Goal: Task Accomplishment & Management: Manage account settings

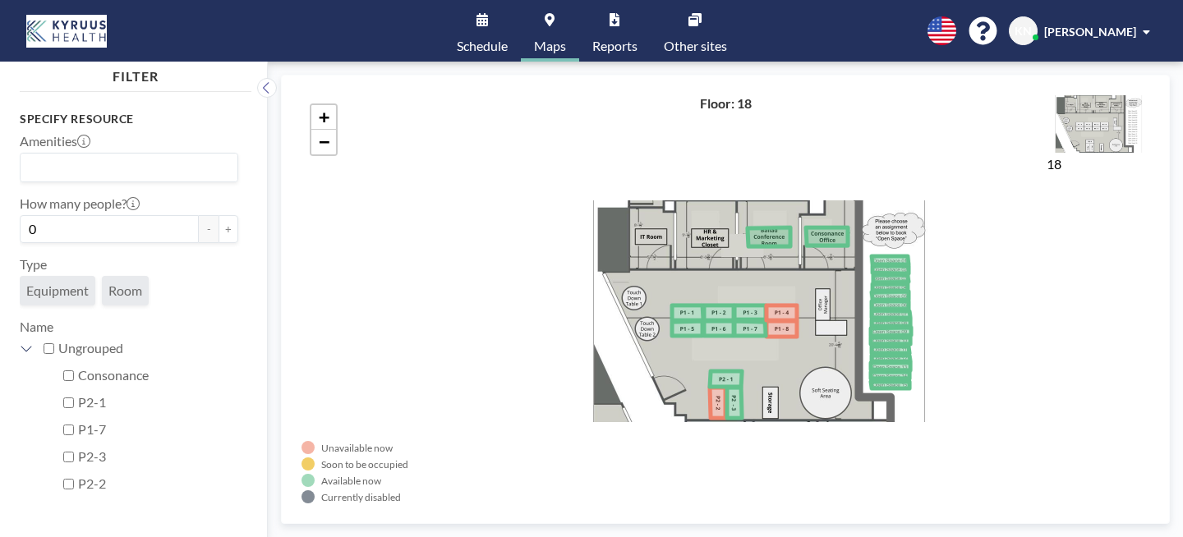
drag, startPoint x: 730, startPoint y: 245, endPoint x: 505, endPoint y: 76, distance: 281.2
click at [704, 234] on div "+ −" at bounding box center [726, 299] width 848 height 408
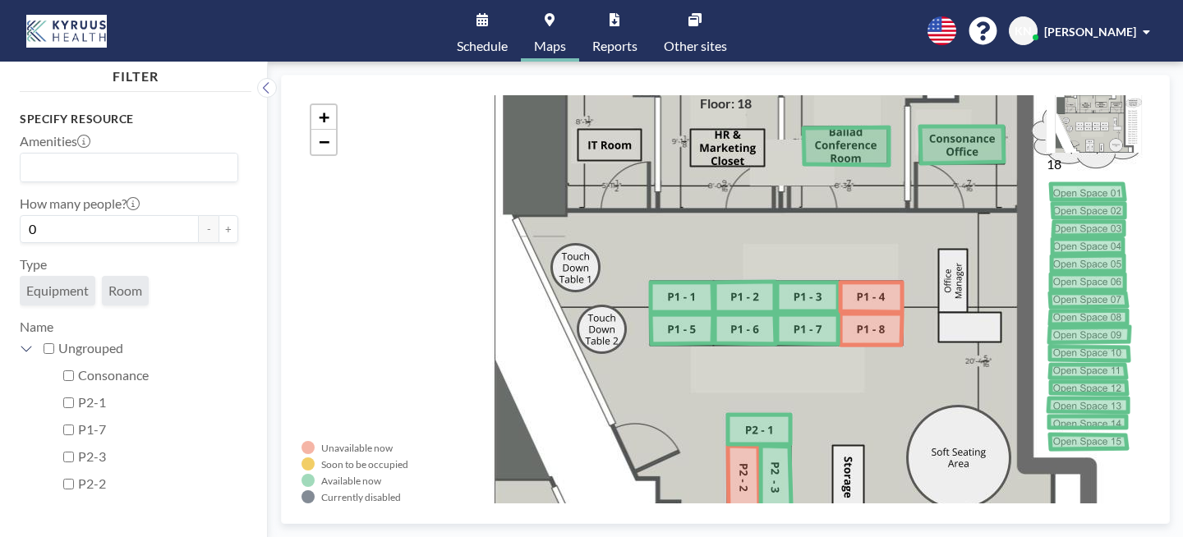
click at [841, 283] on icon at bounding box center [872, 298] width 62 height 30
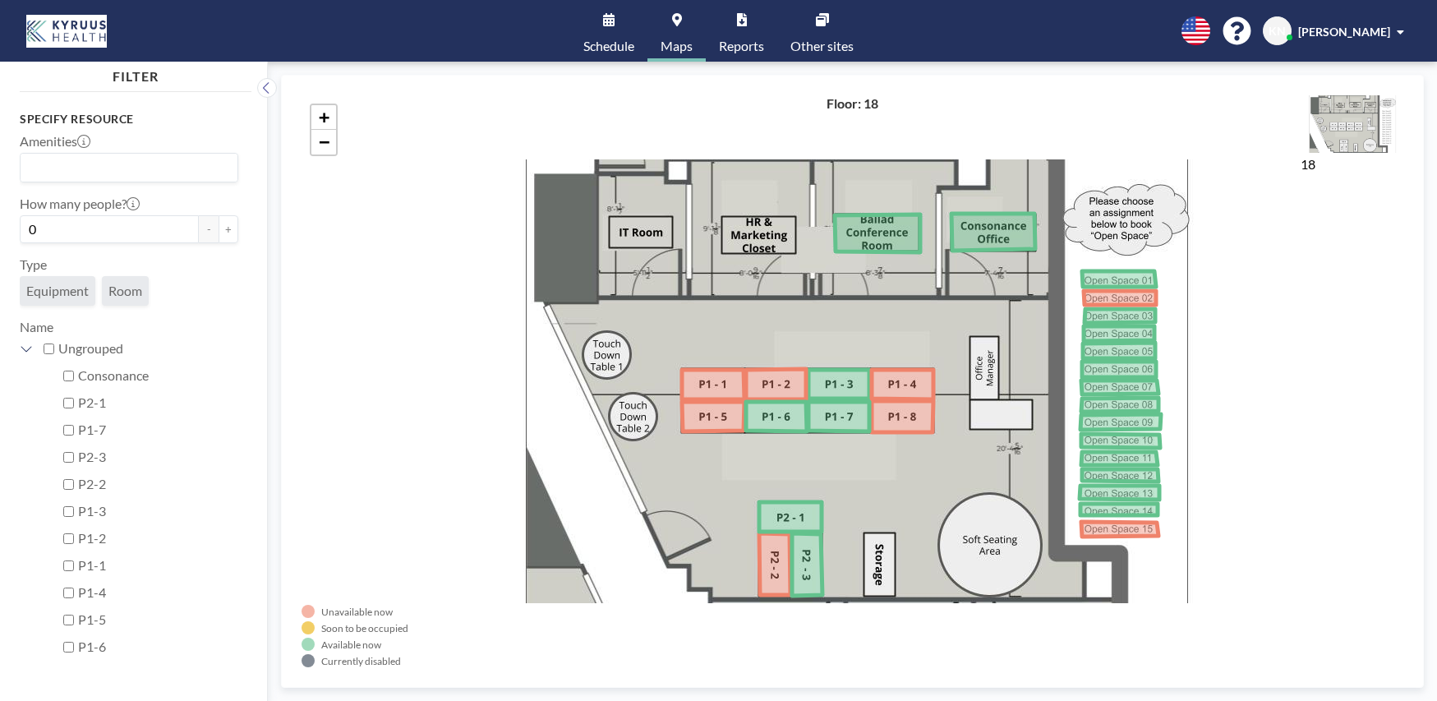
click at [606, 26] on link "Schedule" at bounding box center [608, 31] width 77 height 62
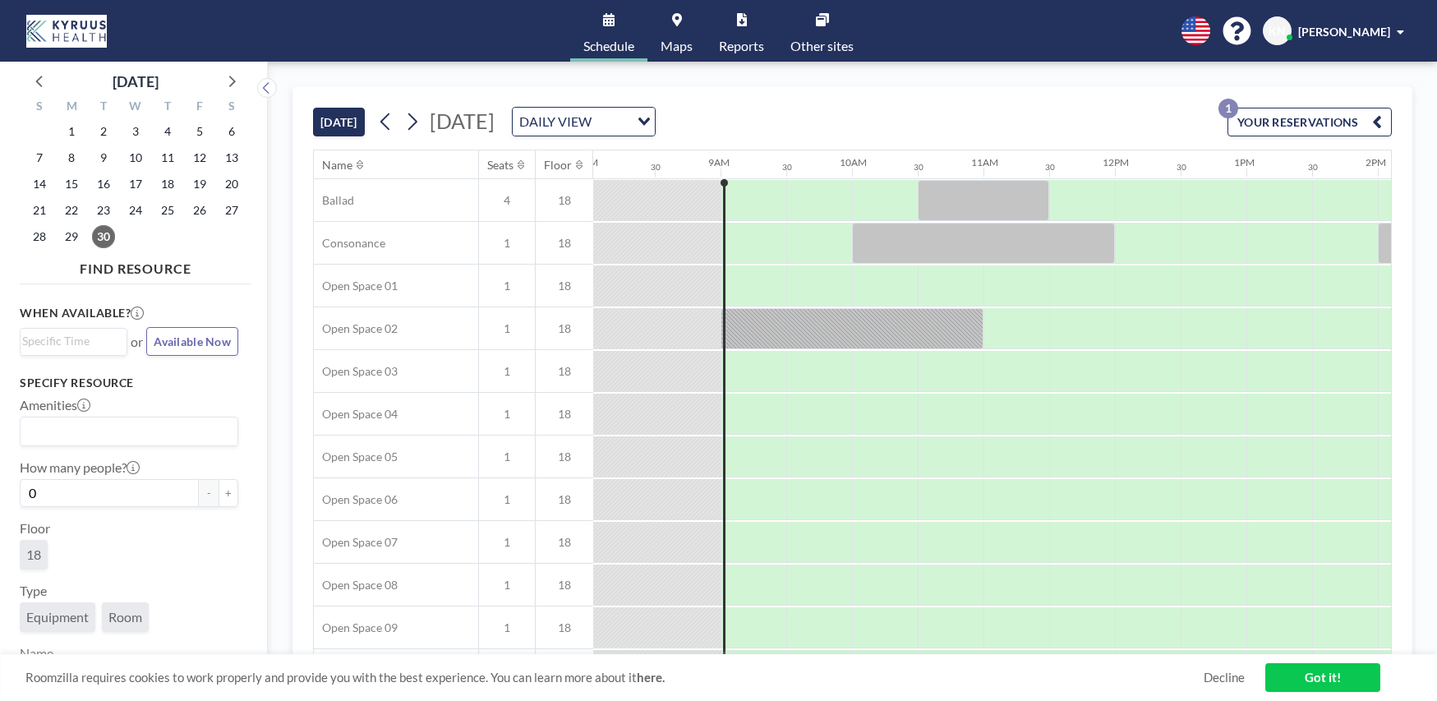
scroll to position [0, 1118]
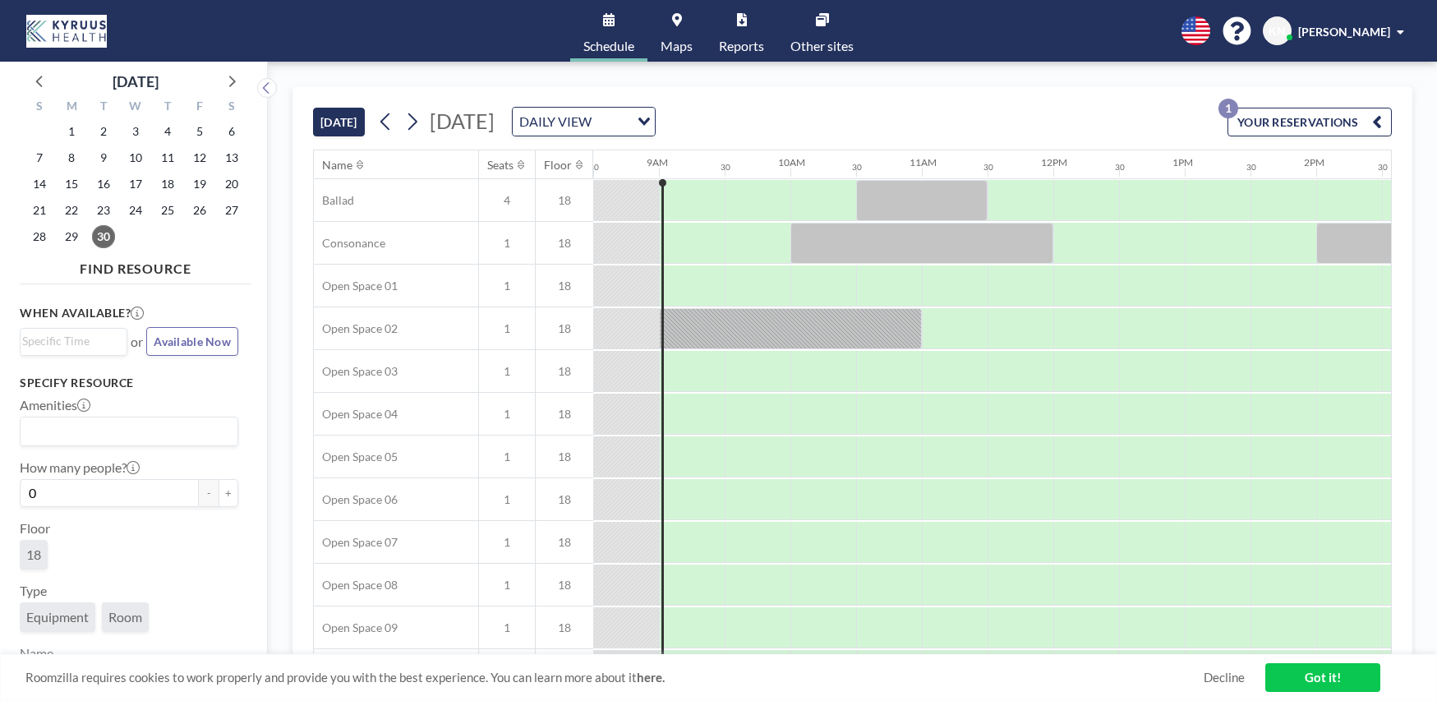
click at [1329, 122] on button "YOUR RESERVATIONS 1" at bounding box center [1310, 122] width 164 height 29
